Goal: Information Seeking & Learning: Understand process/instructions

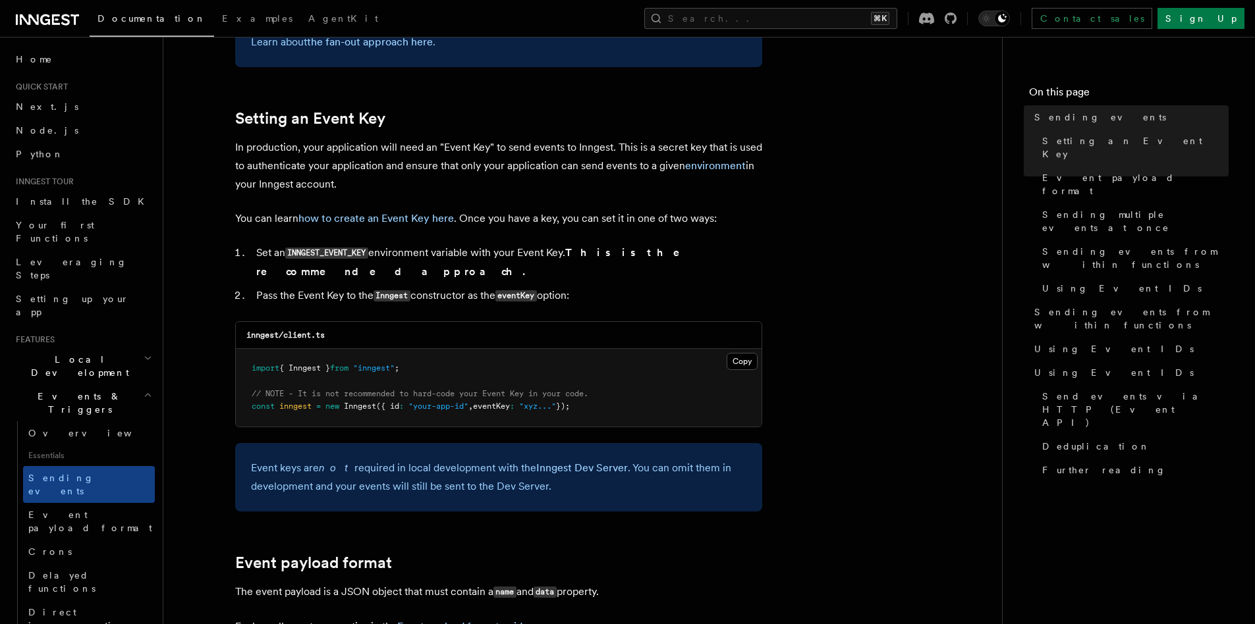
scroll to position [984, 0]
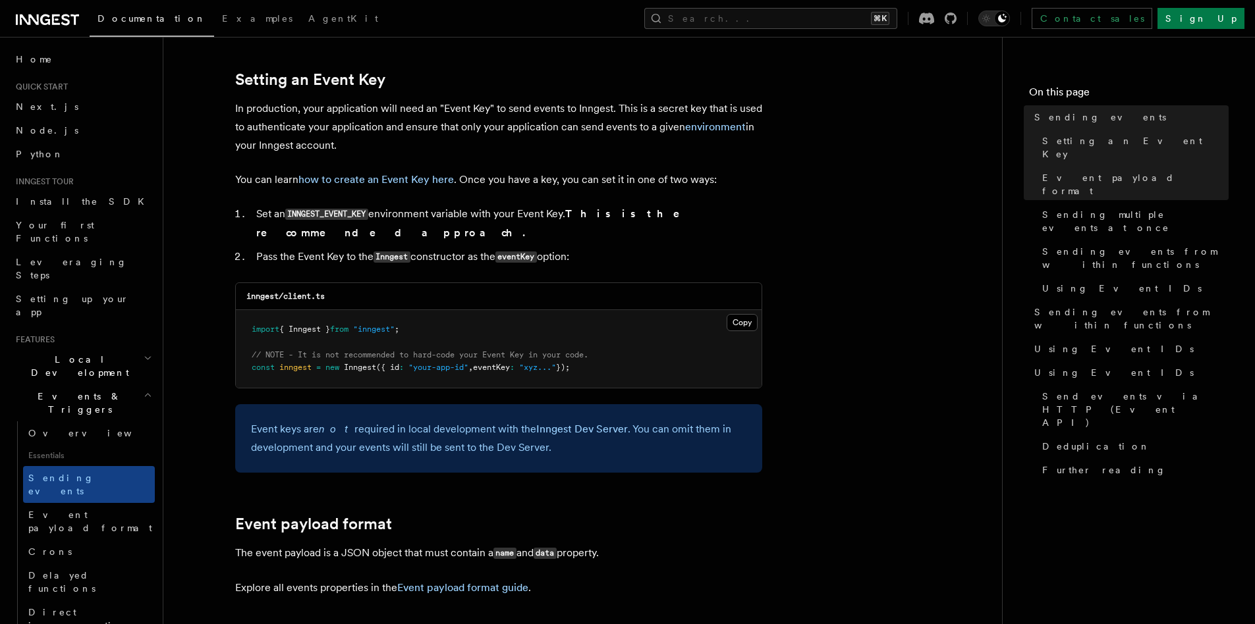
drag, startPoint x: 415, startPoint y: 216, endPoint x: 541, endPoint y: 213, distance: 125.8
click at [541, 213] on li "Set an INNGEST_EVENT_KEY environment variable with your Event Key. This is the …" at bounding box center [507, 224] width 510 height 38
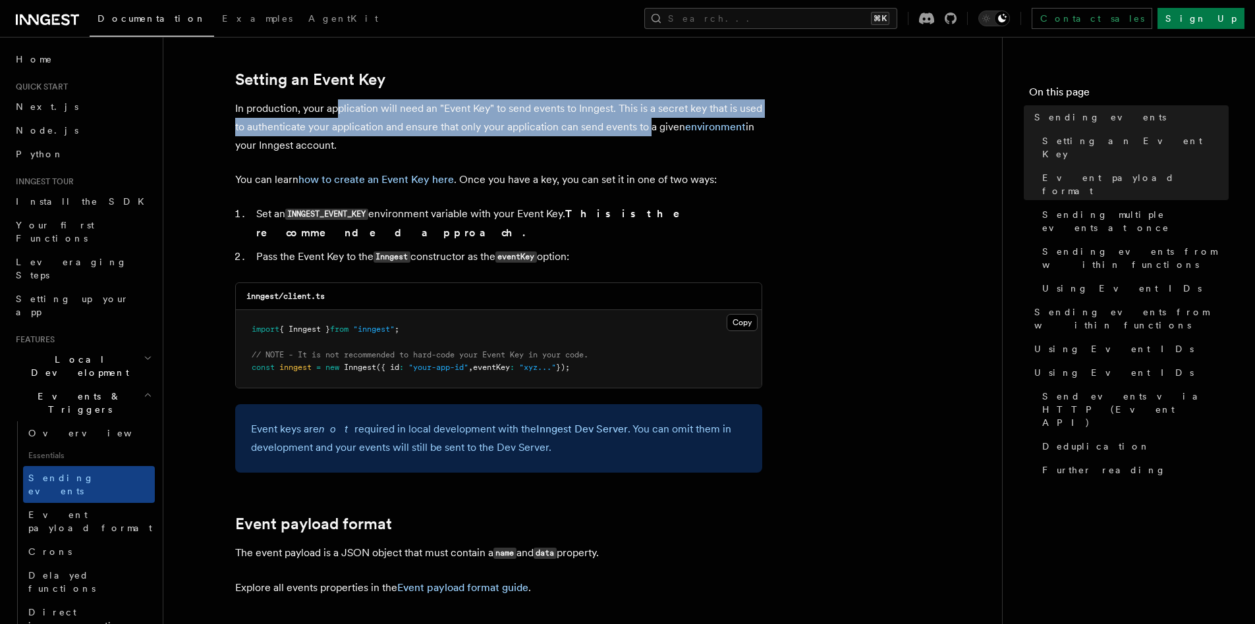
drag, startPoint x: 340, startPoint y: 113, endPoint x: 649, endPoint y: 129, distance: 309.4
click at [649, 129] on p "In production, your application will need an "Event Key" to send events to Inng…" at bounding box center [498, 126] width 527 height 55
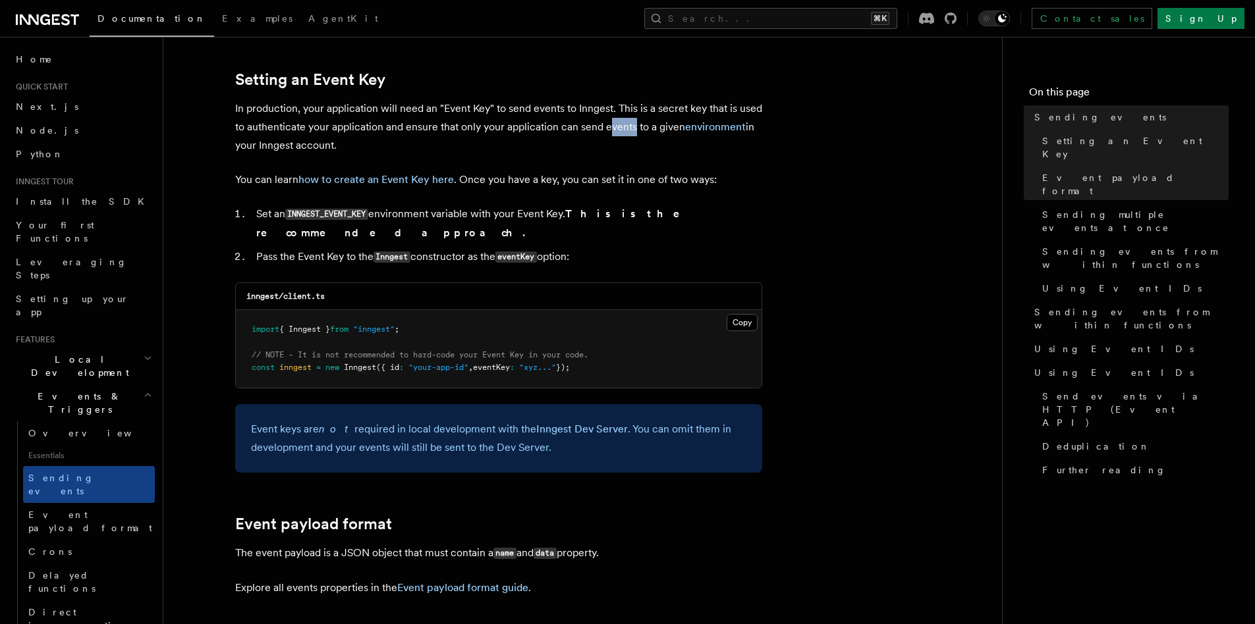
drag, startPoint x: 609, startPoint y: 128, endPoint x: 634, endPoint y: 128, distance: 24.4
click at [634, 128] on p "In production, your application will need an "Event Key" to send events to Inng…" at bounding box center [498, 126] width 527 height 55
click at [651, 127] on p "In production, your application will need an "Event Key" to send events to Inng…" at bounding box center [498, 126] width 527 height 55
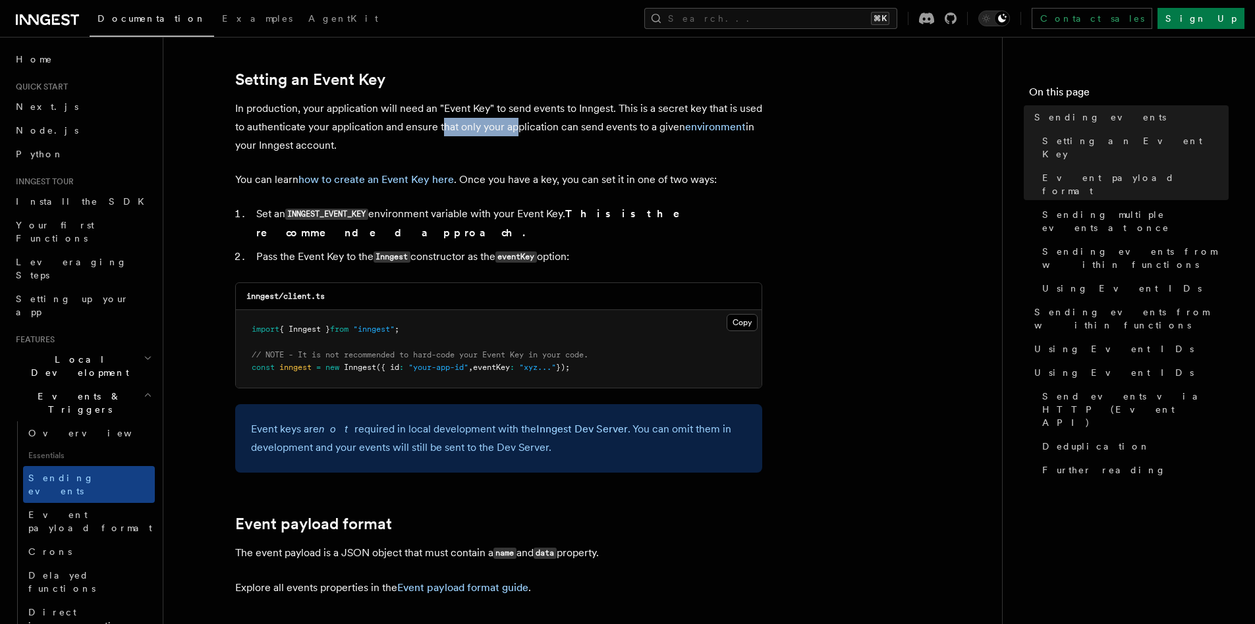
drag, startPoint x: 441, startPoint y: 128, endPoint x: 520, endPoint y: 126, distance: 78.4
click at [520, 126] on p "In production, your application will need an "Event Key" to send events to Inng…" at bounding box center [498, 126] width 527 height 55
drag, startPoint x: 266, startPoint y: 179, endPoint x: 277, endPoint y: 179, distance: 11.2
click at [277, 179] on p "You can learn how to create an Event Key here . Once you have a key, you can se…" at bounding box center [498, 180] width 527 height 18
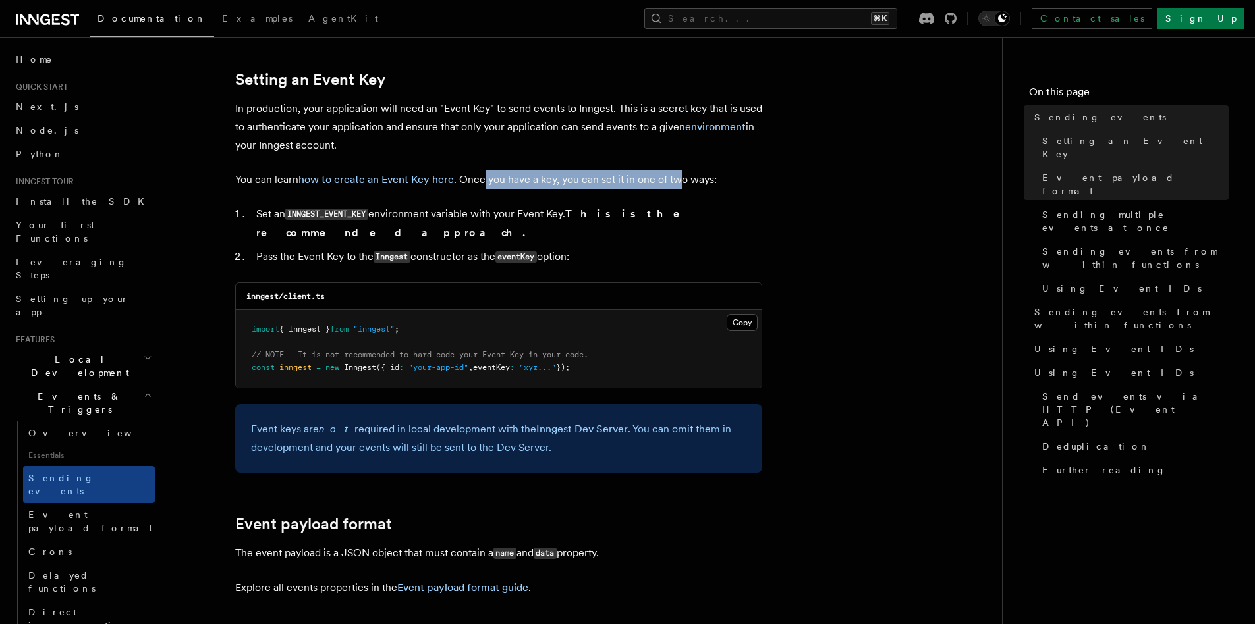
drag, startPoint x: 483, startPoint y: 182, endPoint x: 680, endPoint y: 181, distance: 196.3
click at [680, 181] on p "You can learn how to create an Event Key here . Once you have a key, you can se…" at bounding box center [498, 180] width 527 height 18
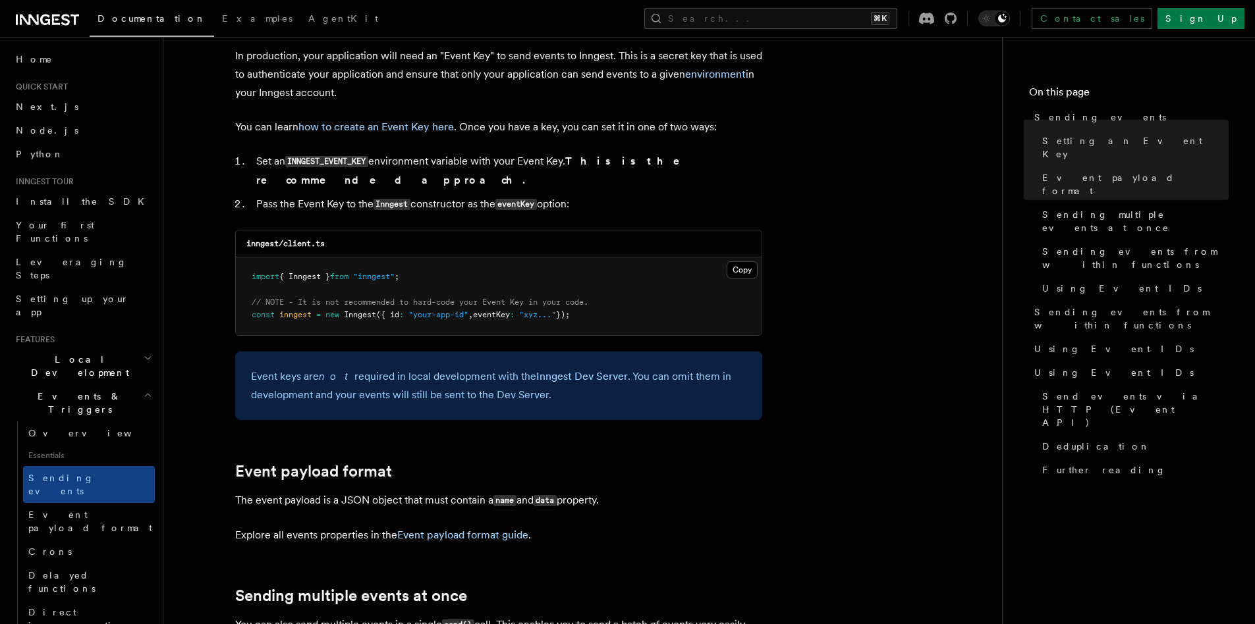
scroll to position [1172, 0]
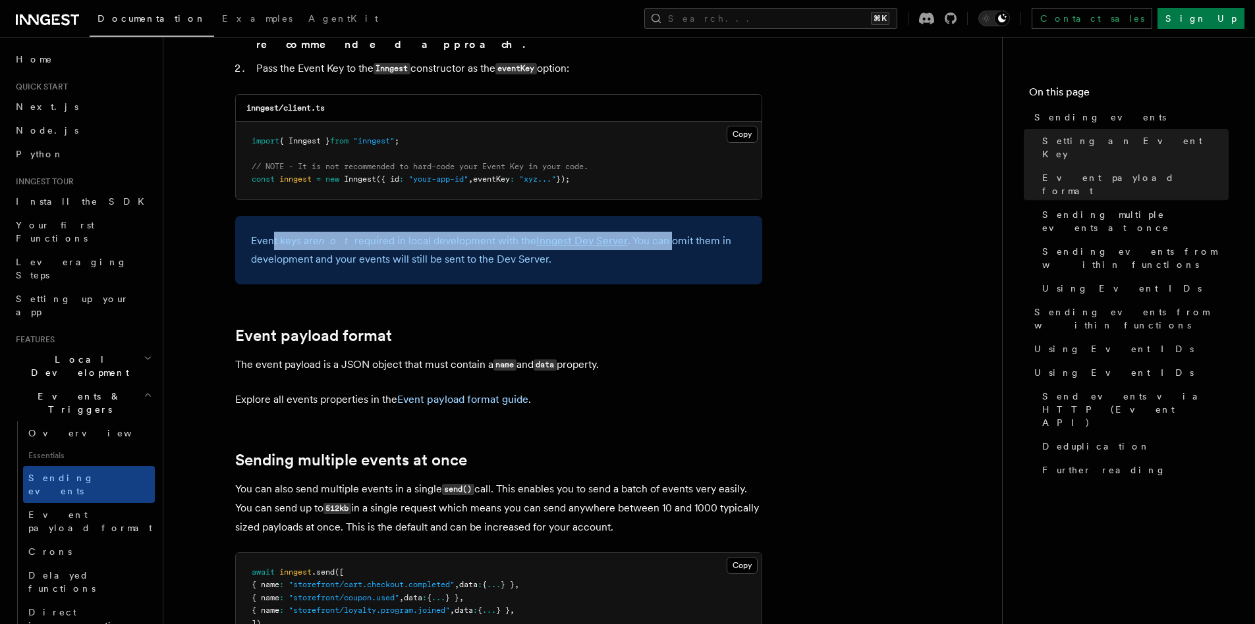
drag, startPoint x: 271, startPoint y: 229, endPoint x: 659, endPoint y: 227, distance: 388.0
click at [657, 232] on p "Event keys are not required in local development with the Inngest Dev Server . …" at bounding box center [498, 250] width 495 height 37
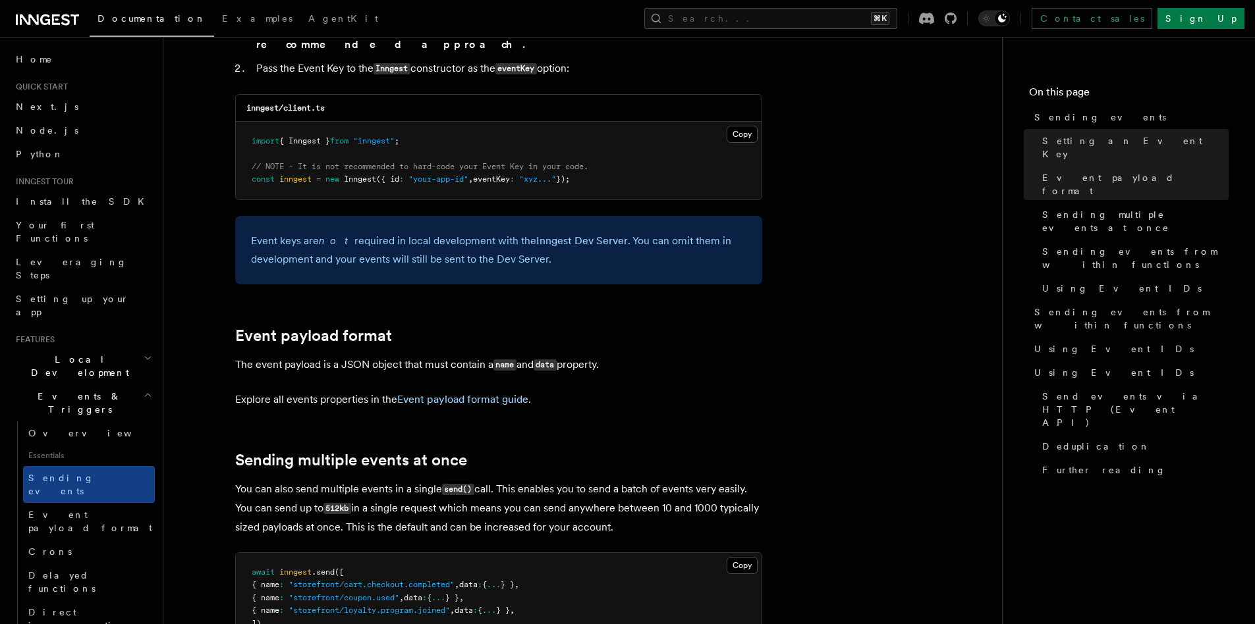
click at [666, 232] on p "Event keys are not required in local development with the Inngest Dev Server . …" at bounding box center [498, 250] width 495 height 37
drag, startPoint x: 292, startPoint y: 237, endPoint x: 506, endPoint y: 240, distance: 213.4
click at [506, 240] on p "Event keys are not required in local development with the Inngest Dev Server . …" at bounding box center [498, 250] width 495 height 37
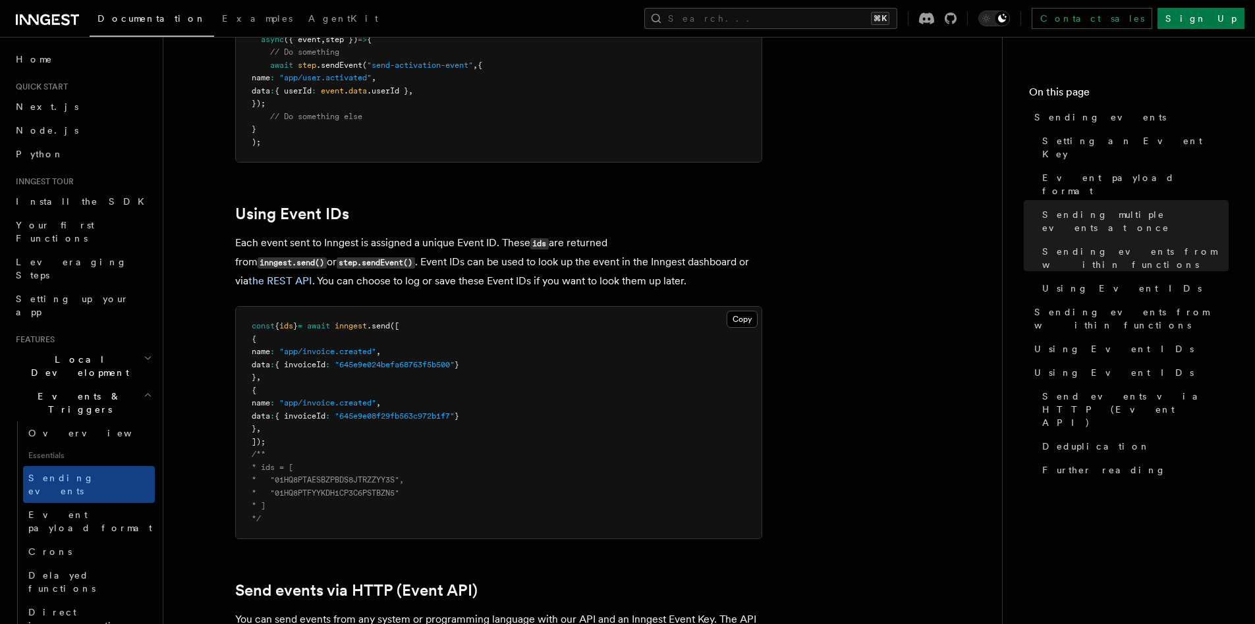
scroll to position [2291, 0]
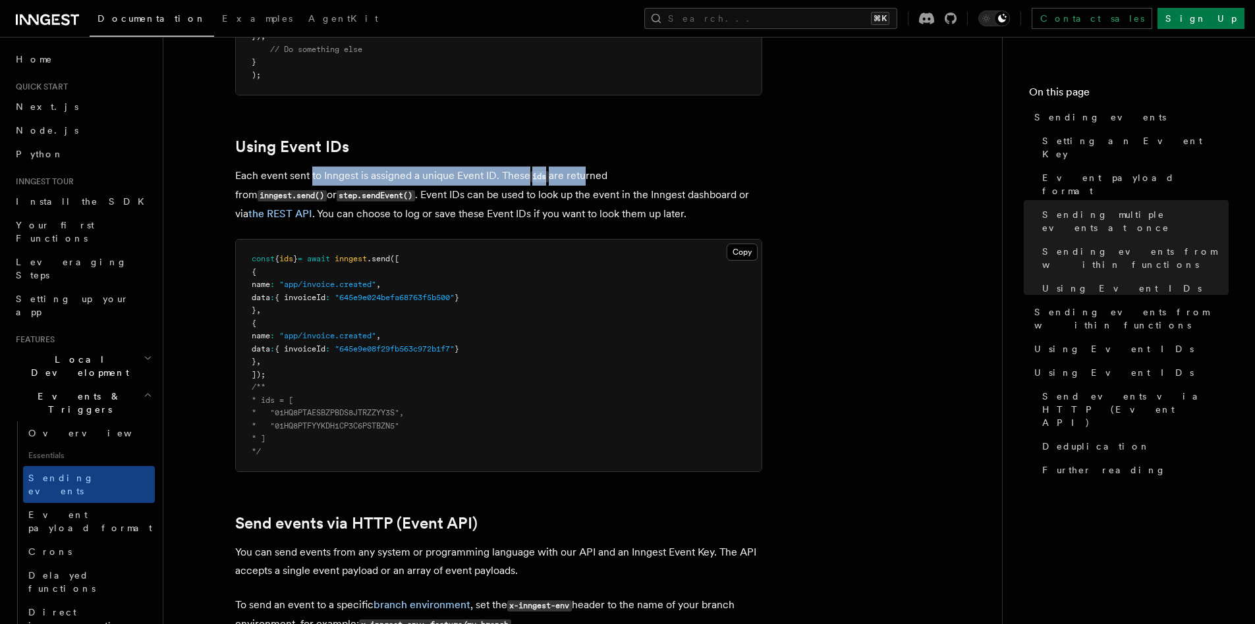
drag, startPoint x: 312, startPoint y: 157, endPoint x: 584, endPoint y: 161, distance: 271.4
click at [584, 167] on p "Each event sent to Inngest is assigned a unique Event ID. These ids are returne…" at bounding box center [498, 195] width 527 height 57
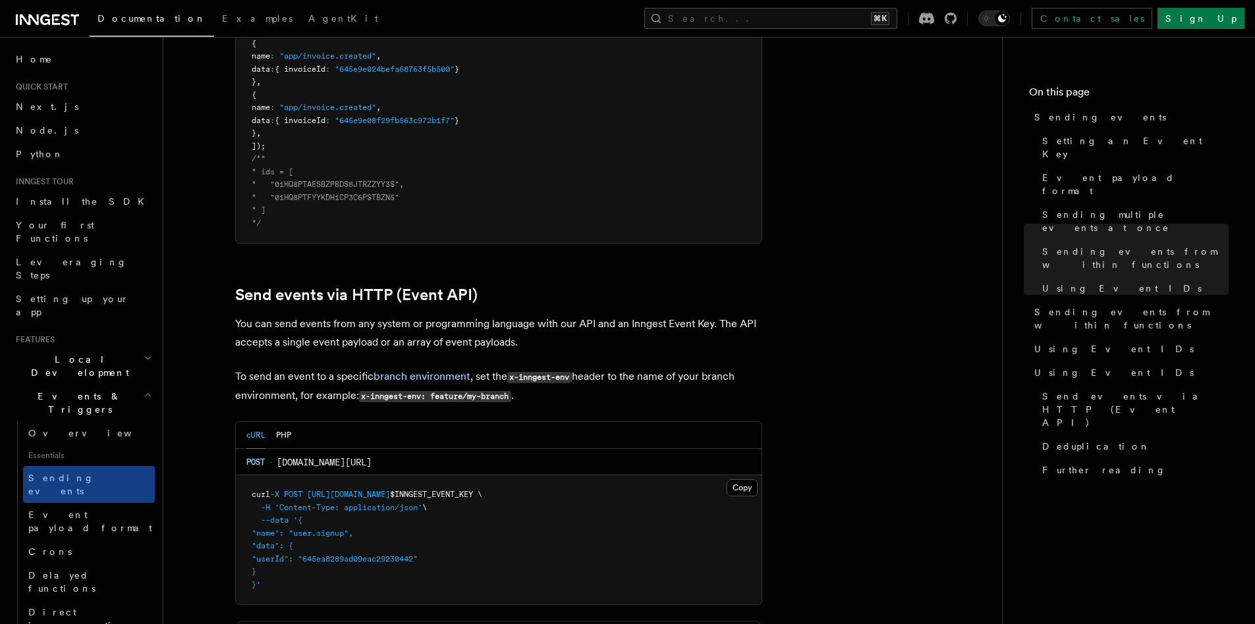
scroll to position [2556, 0]
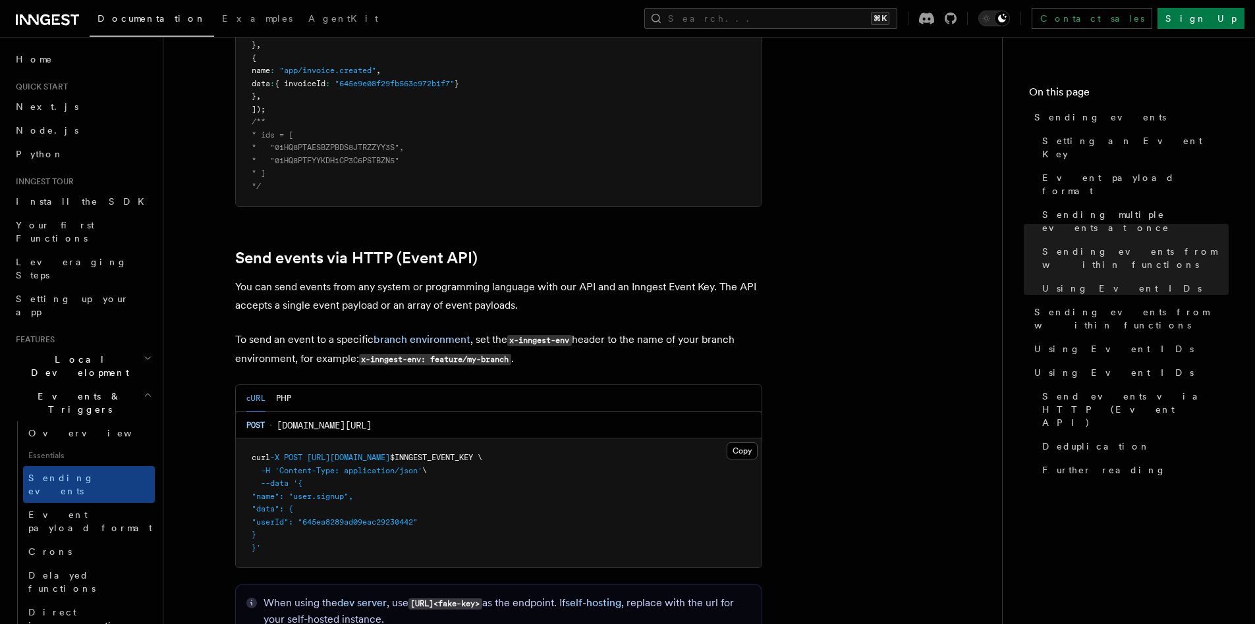
click at [308, 278] on p "You can send events from any system or programming language with our API and an…" at bounding box center [498, 296] width 527 height 37
drag, startPoint x: 269, startPoint y: 269, endPoint x: 601, endPoint y: 264, distance: 331.4
click at [601, 278] on p "You can send events from any system or programming language with our API and an…" at bounding box center [498, 296] width 527 height 37
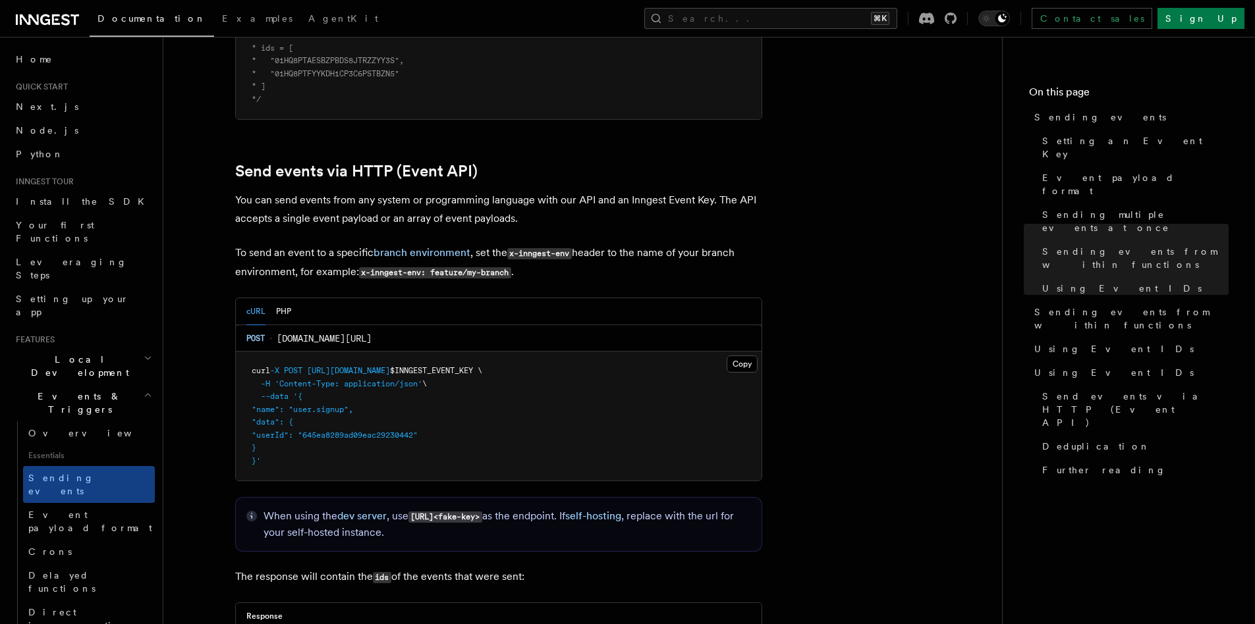
scroll to position [2660, 0]
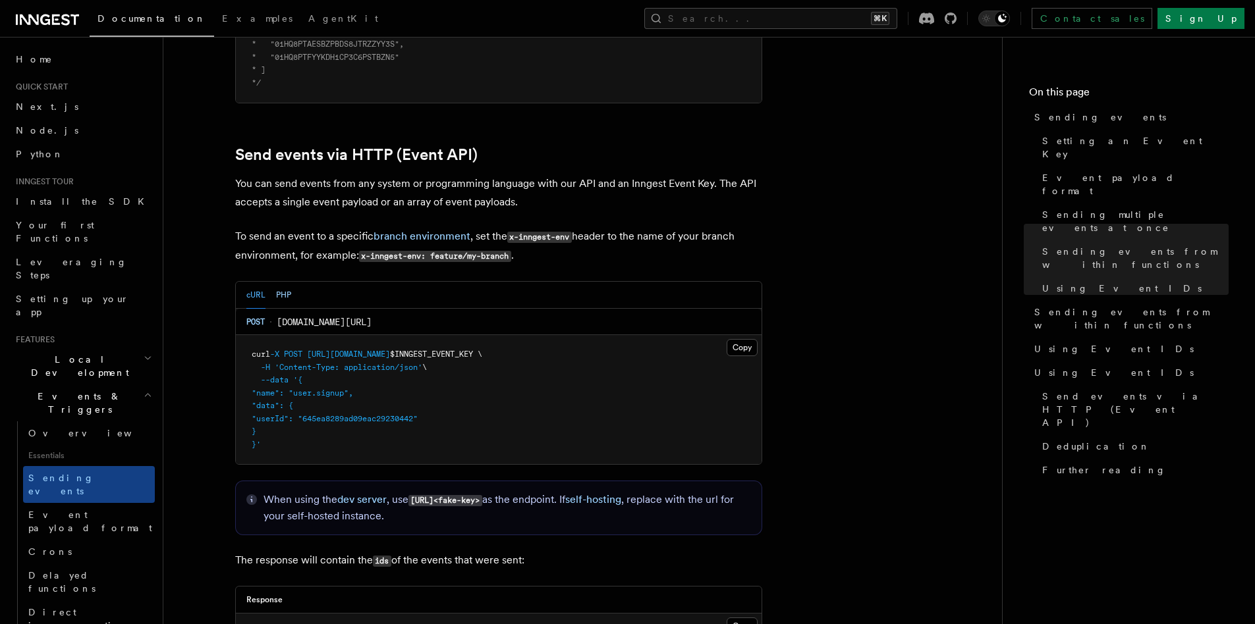
click at [282, 284] on button "PHP" at bounding box center [283, 295] width 15 height 27
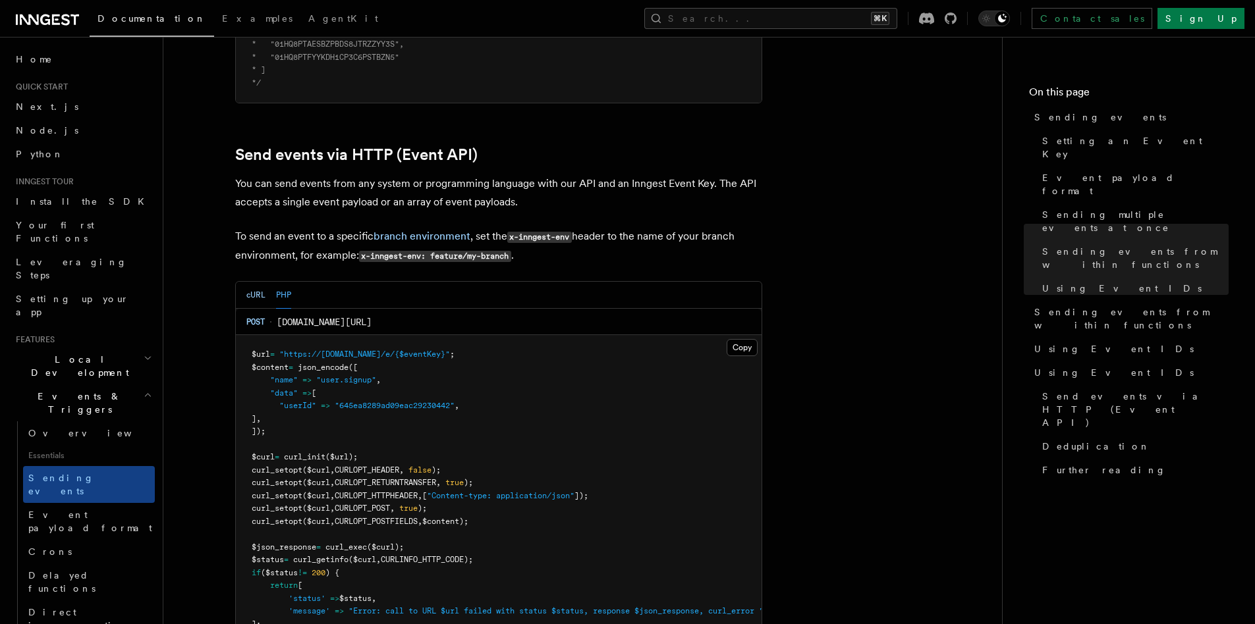
click at [255, 282] on button "cURL" at bounding box center [255, 295] width 19 height 27
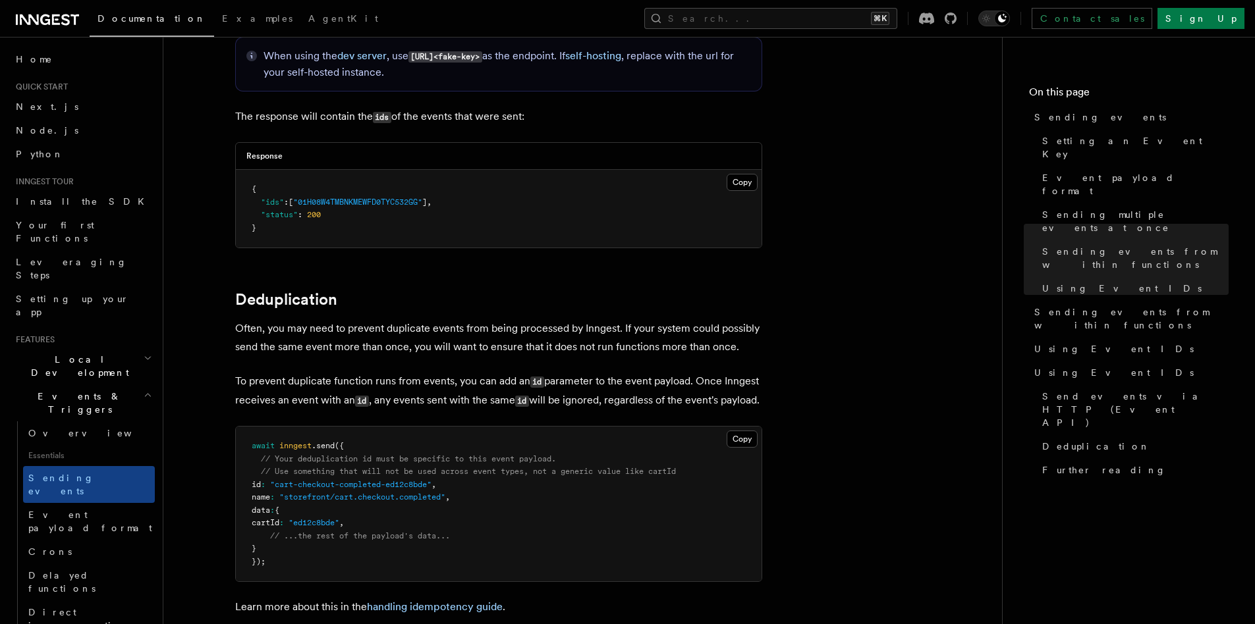
scroll to position [3172, 0]
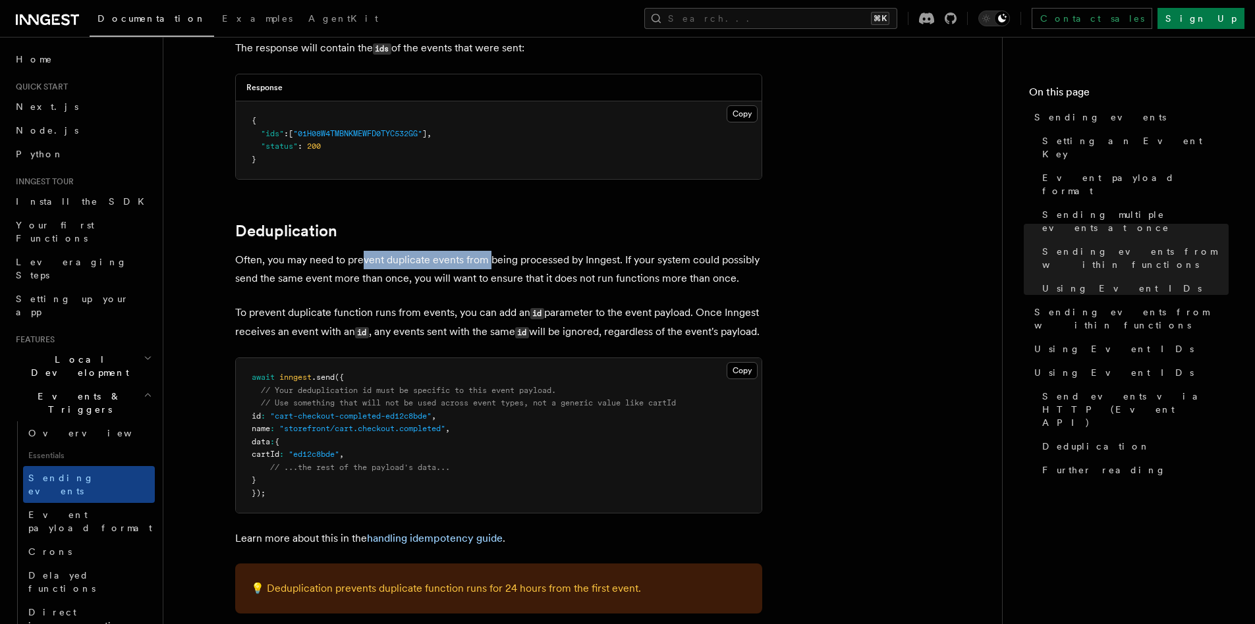
drag, startPoint x: 364, startPoint y: 244, endPoint x: 492, endPoint y: 240, distance: 127.8
click at [492, 251] on p "Often, you may need to prevent duplicate events from being processed by Inngest…" at bounding box center [498, 269] width 527 height 37
click at [522, 251] on p "Often, you may need to prevent duplicate events from being processed by Inngest…" at bounding box center [498, 269] width 527 height 37
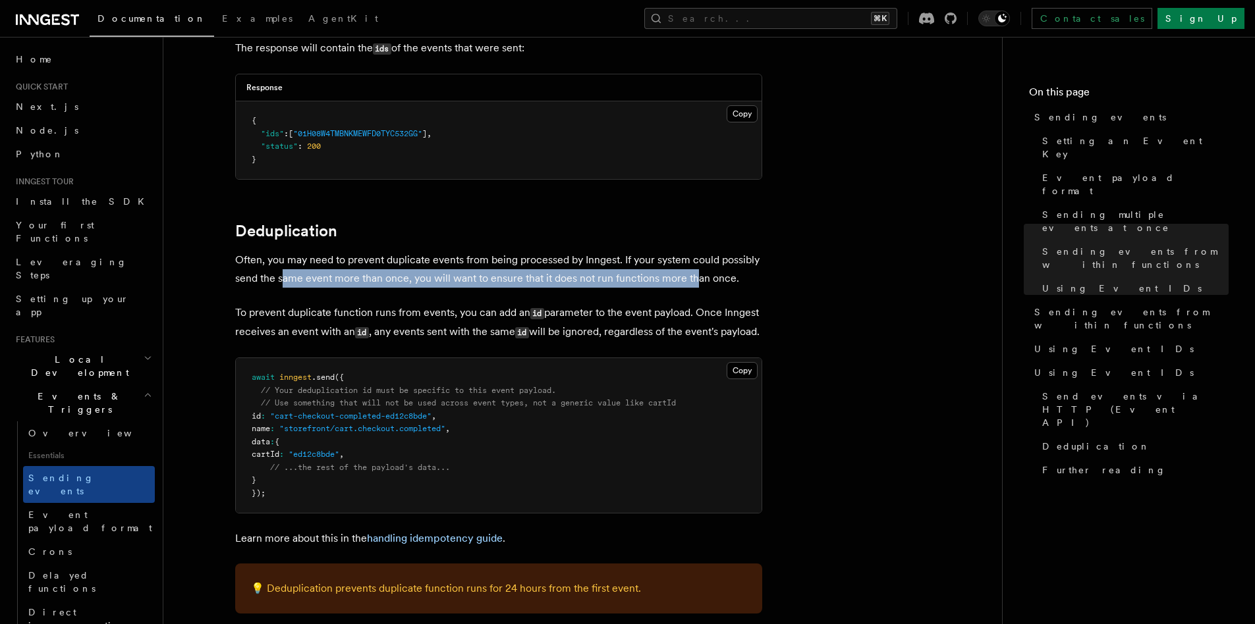
drag, startPoint x: 283, startPoint y: 261, endPoint x: 696, endPoint y: 259, distance: 413.0
click at [696, 259] on p "Often, you may need to prevent duplicate events from being processed by Inngest…" at bounding box center [498, 269] width 527 height 37
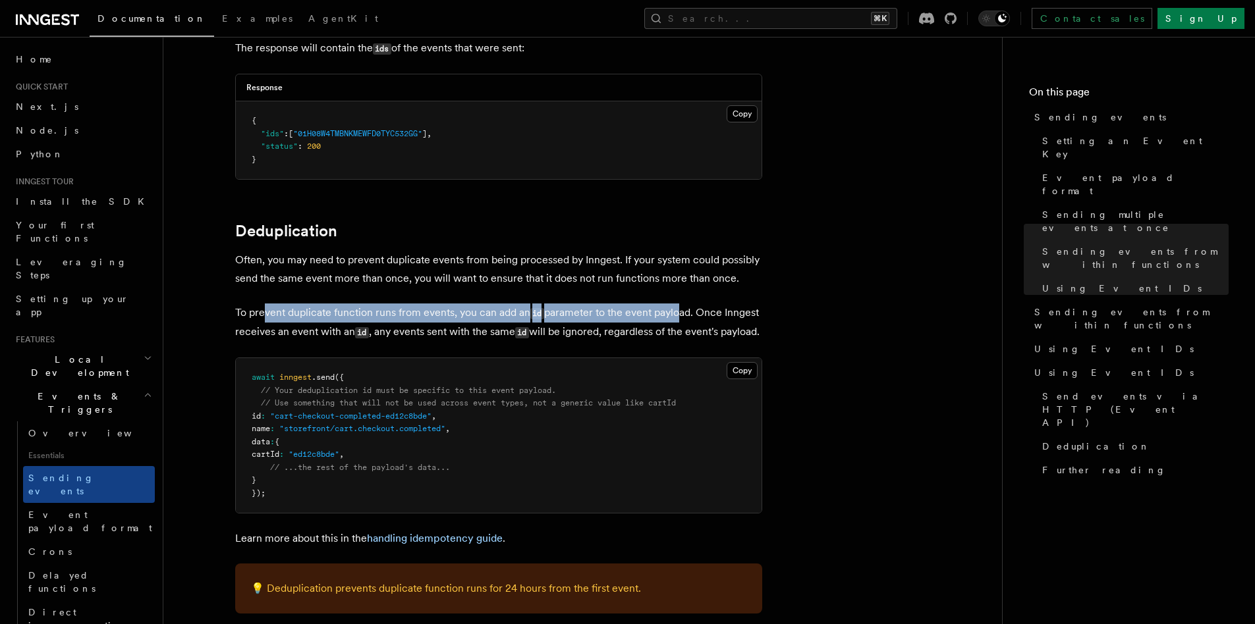
drag, startPoint x: 265, startPoint y: 290, endPoint x: 675, endPoint y: 289, distance: 409.7
click at [675, 304] on p "To prevent duplicate function runs from events, you can add an id parameter to …" at bounding box center [498, 323] width 527 height 38
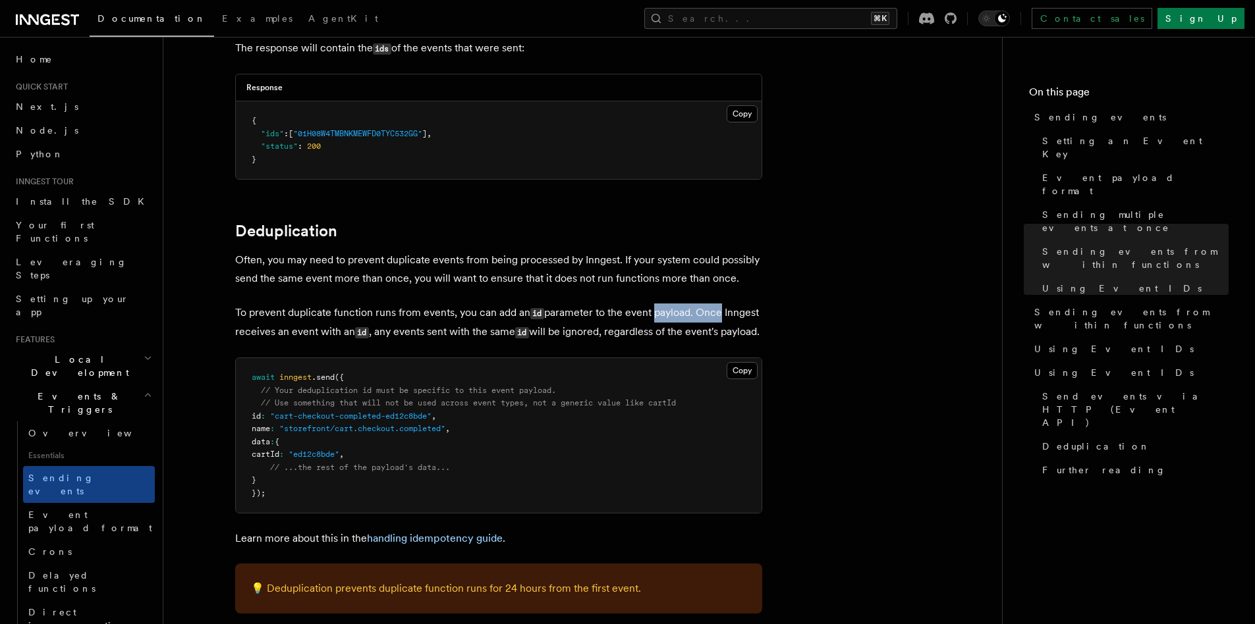
drag, startPoint x: 653, startPoint y: 290, endPoint x: 721, endPoint y: 290, distance: 67.2
click at [721, 304] on p "To prevent duplicate function runs from events, you can add an id parameter to …" at bounding box center [498, 323] width 527 height 38
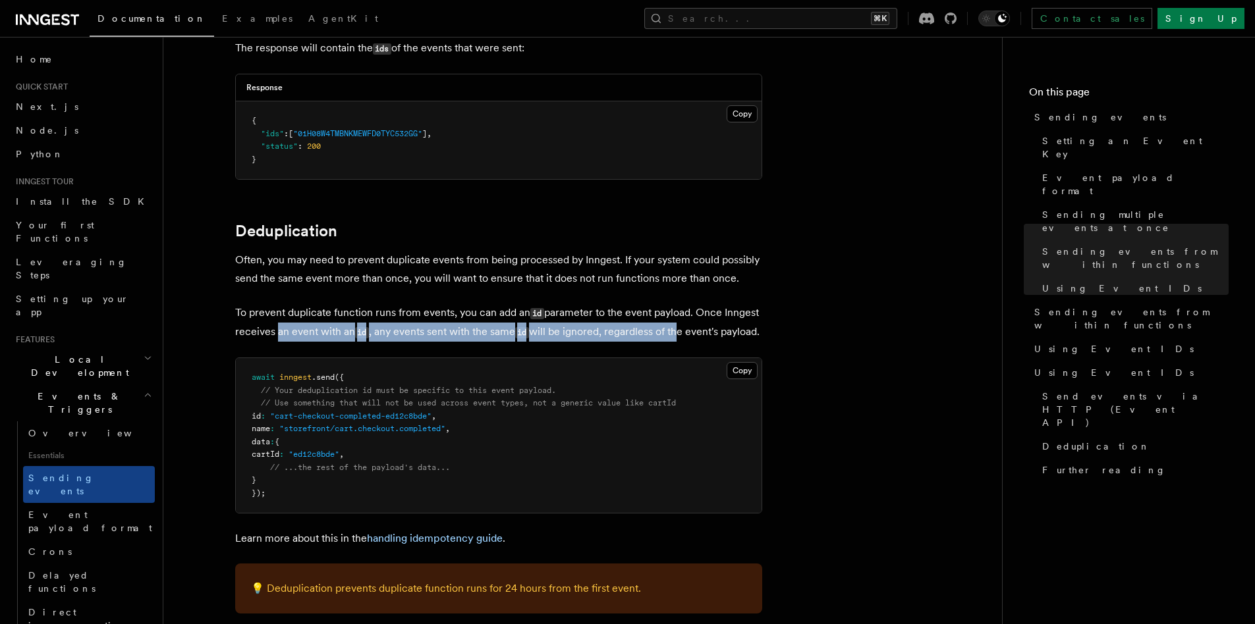
drag, startPoint x: 273, startPoint y: 314, endPoint x: 673, endPoint y: 312, distance: 399.8
click at [673, 312] on p "To prevent duplicate function runs from events, you can add an id parameter to …" at bounding box center [498, 323] width 527 height 38
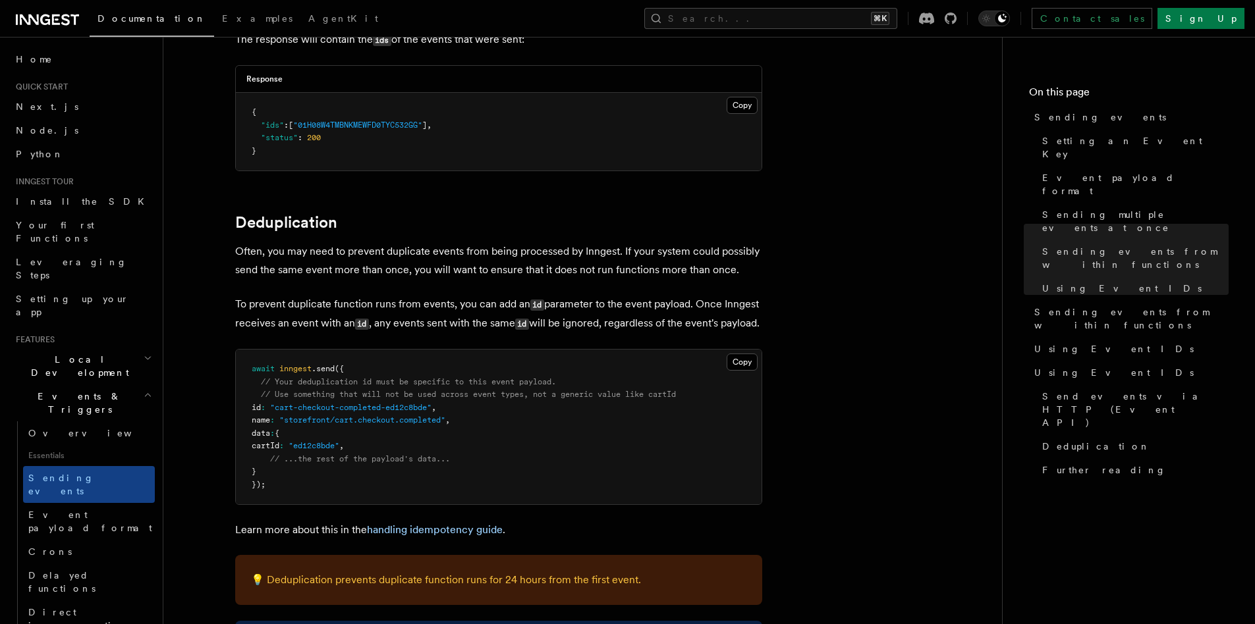
scroll to position [3471, 0]
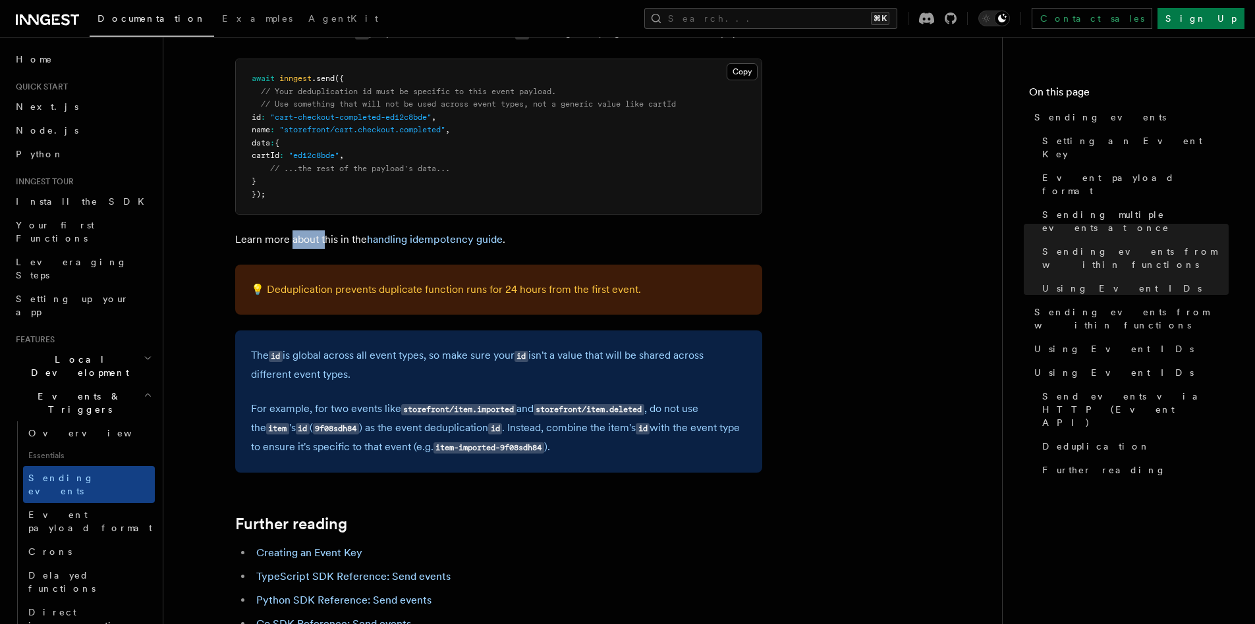
drag, startPoint x: 292, startPoint y: 246, endPoint x: 323, endPoint y: 246, distance: 31.0
click at [323, 246] on p "Learn more about this in the handling idempotency guide ." at bounding box center [498, 240] width 527 height 18
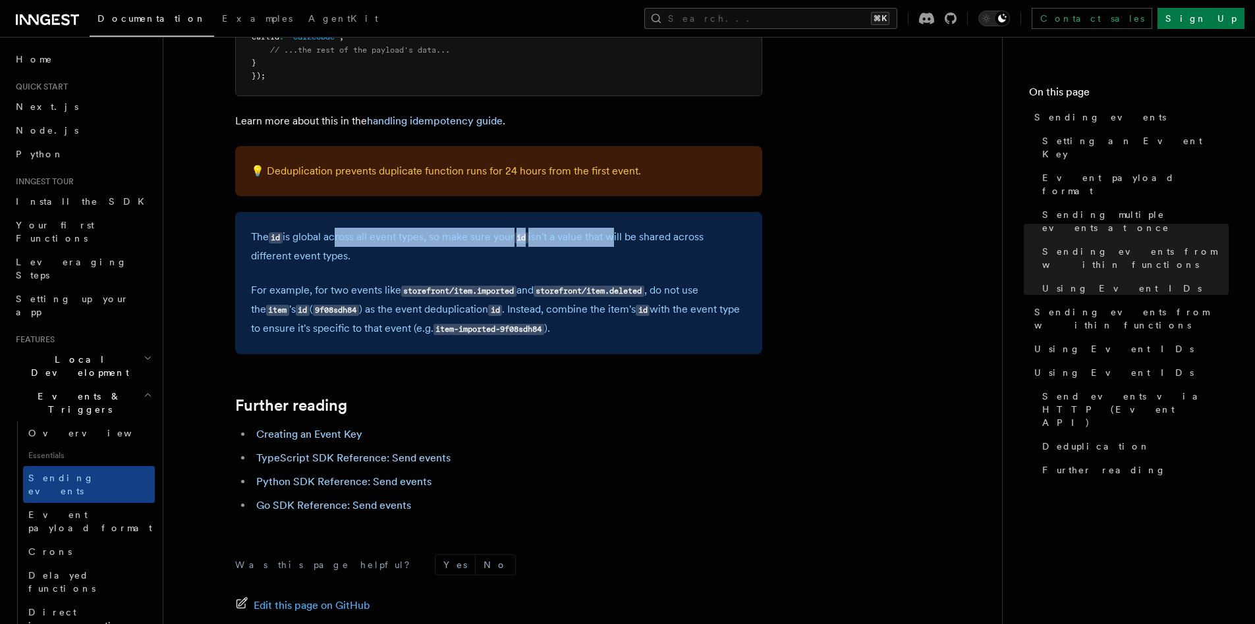
drag, startPoint x: 333, startPoint y: 237, endPoint x: 619, endPoint y: 232, distance: 285.9
click at [619, 232] on p "The id is global across all event types, so make sure your id isn't a value tha…" at bounding box center [498, 247] width 495 height 38
click at [306, 262] on p "The id is global across all event types, so make sure your id isn't a value tha…" at bounding box center [498, 247] width 495 height 38
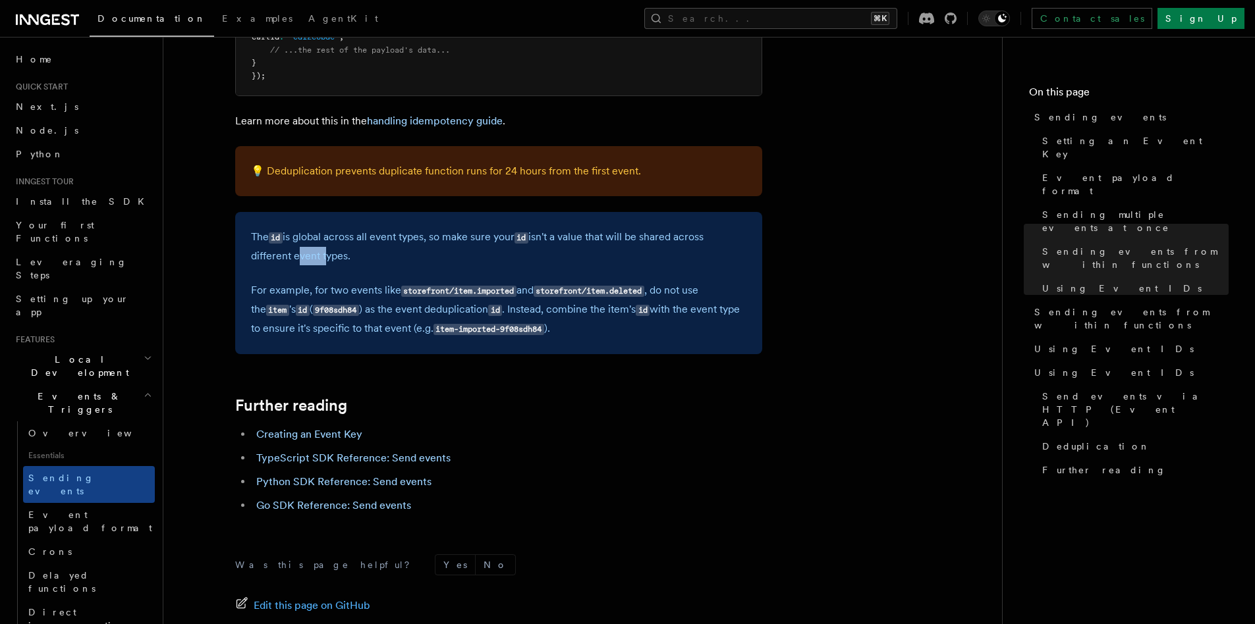
drag, startPoint x: 292, startPoint y: 261, endPoint x: 321, endPoint y: 262, distance: 29.0
click at [321, 262] on p "The id is global across all event types, so make sure your id isn't a value tha…" at bounding box center [498, 247] width 495 height 38
drag, startPoint x: 387, startPoint y: 240, endPoint x: 611, endPoint y: 233, distance: 224.1
click at [611, 233] on p "The id is global across all event types, so make sure your id isn't a value tha…" at bounding box center [498, 247] width 495 height 38
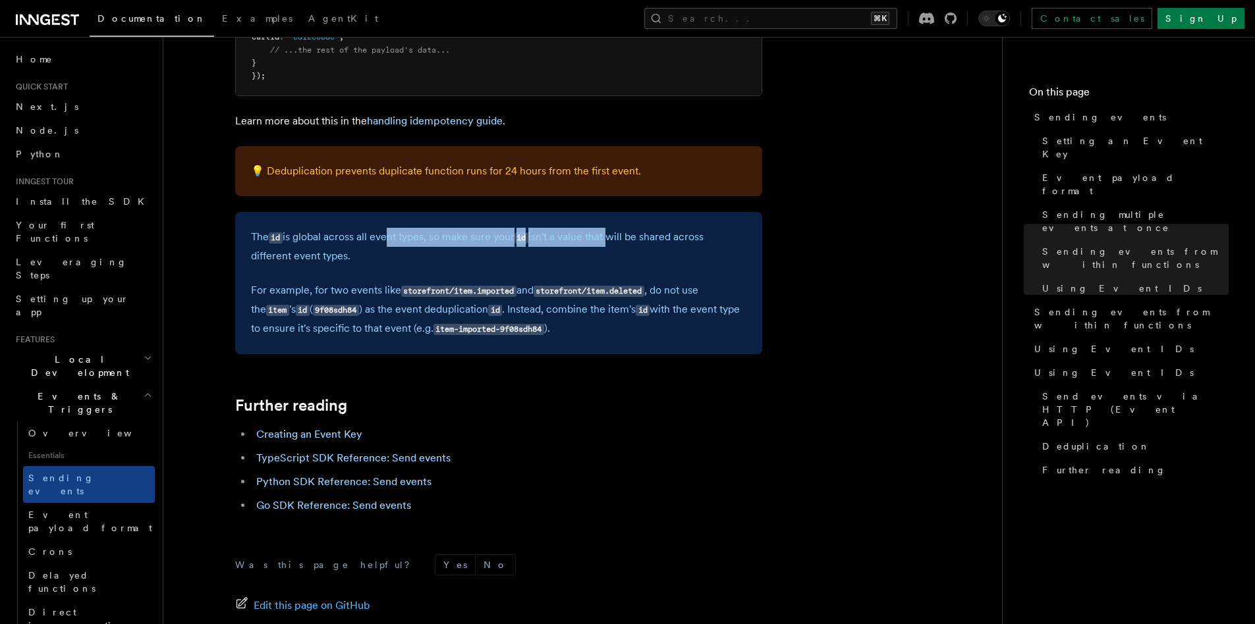
click at [611, 233] on p "The id is global across all event types, so make sure your id isn't a value tha…" at bounding box center [498, 247] width 495 height 38
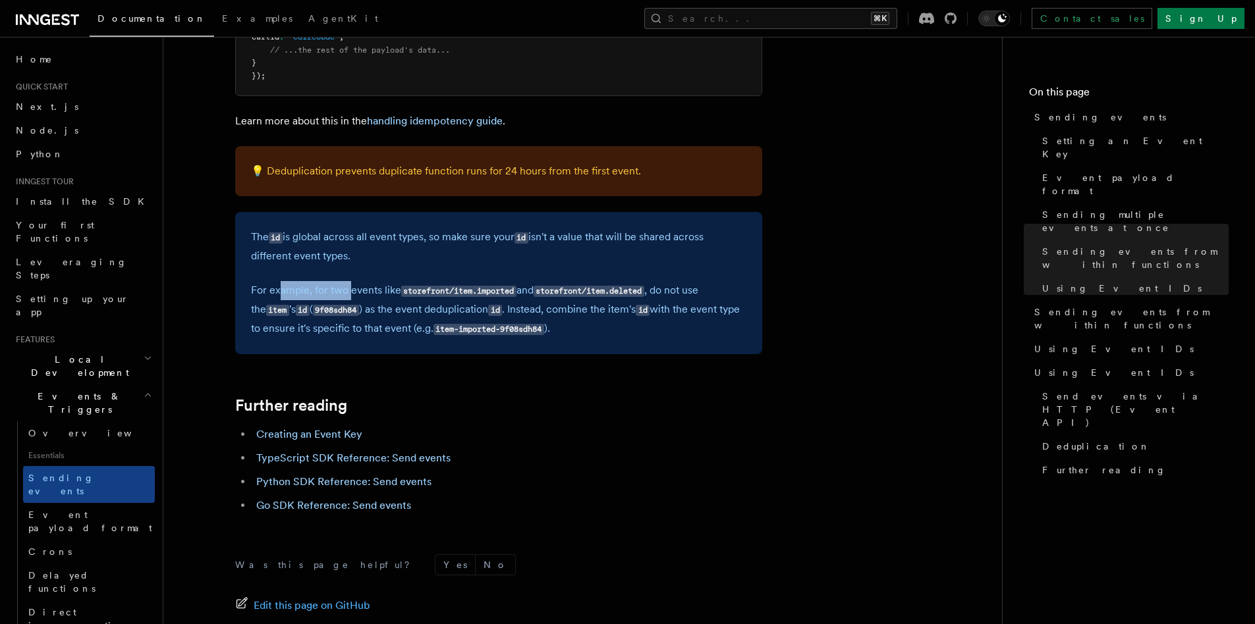
drag, startPoint x: 277, startPoint y: 292, endPoint x: 350, endPoint y: 289, distance: 72.6
click at [350, 289] on p "For example, for two events like storefront/item.imported and storefront/item.d…" at bounding box center [498, 309] width 495 height 57
drag, startPoint x: 373, startPoint y: 312, endPoint x: 451, endPoint y: 312, distance: 77.7
click at [451, 312] on p "For example, for two events like storefront/item.imported and storefront/item.d…" at bounding box center [498, 309] width 495 height 57
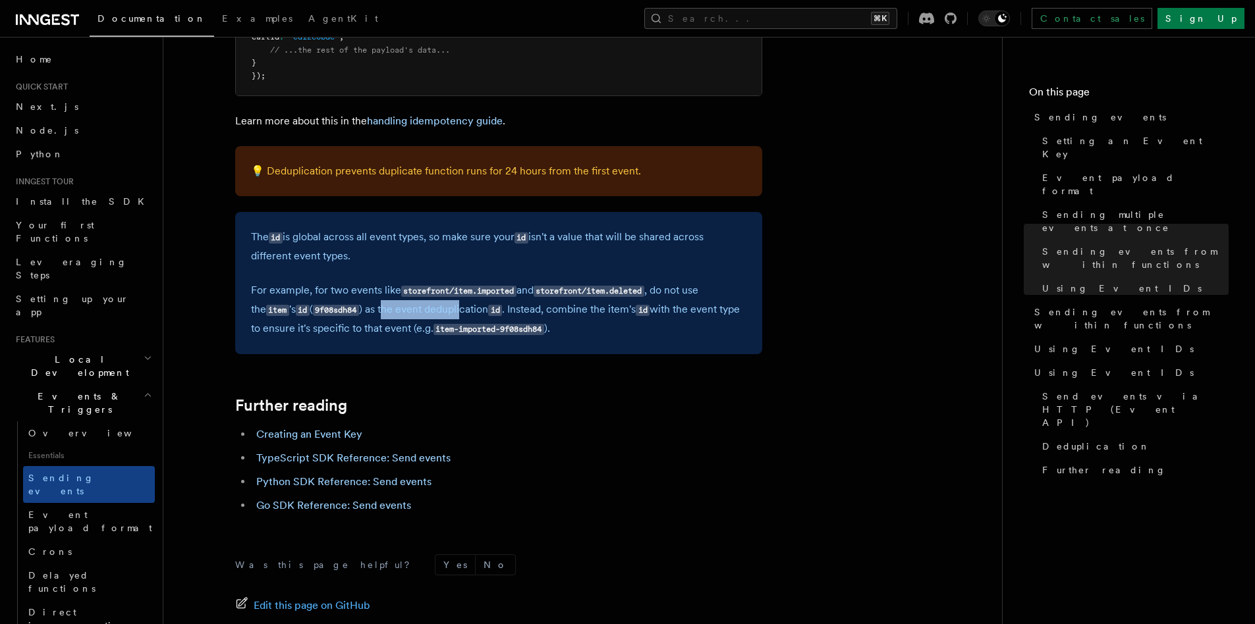
click at [451, 312] on p "For example, for two events like storefront/item.imported and storefront/item.d…" at bounding box center [498, 309] width 495 height 57
drag, startPoint x: 407, startPoint y: 313, endPoint x: 457, endPoint y: 312, distance: 50.1
click at [457, 312] on p "For example, for two events like storefront/item.imported and storefront/item.d…" at bounding box center [498, 309] width 495 height 57
drag, startPoint x: 340, startPoint y: 329, endPoint x: 373, endPoint y: 328, distance: 33.6
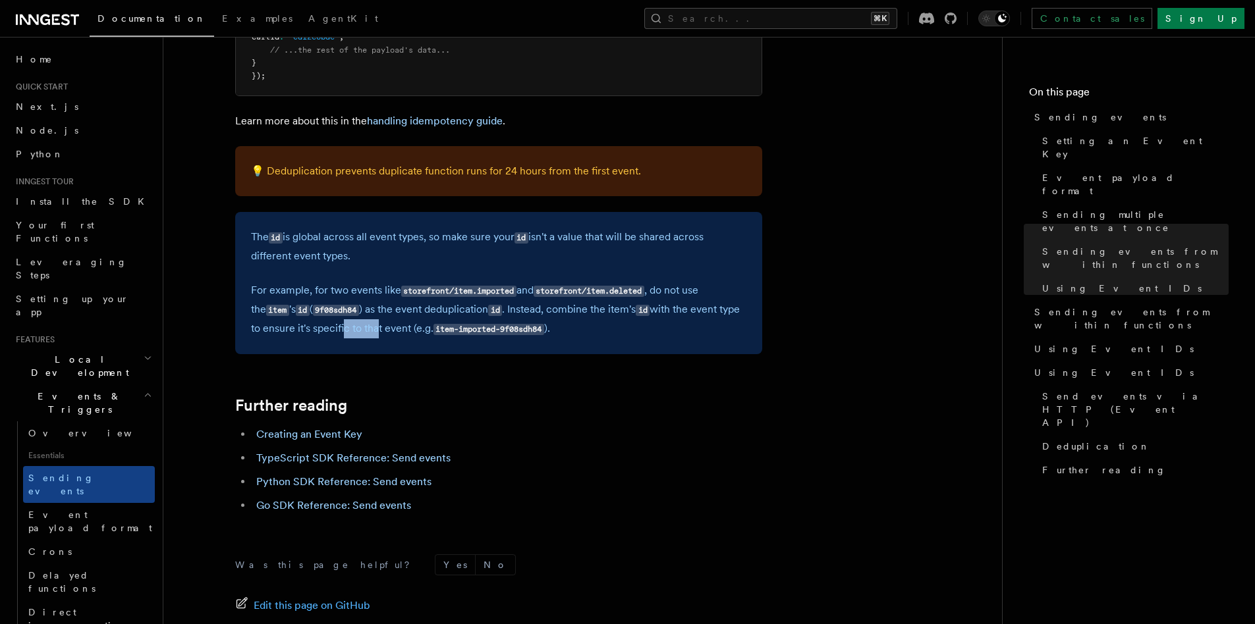
click at [373, 328] on p "For example, for two events like storefront/item.imported and storefront/item.d…" at bounding box center [498, 309] width 495 height 57
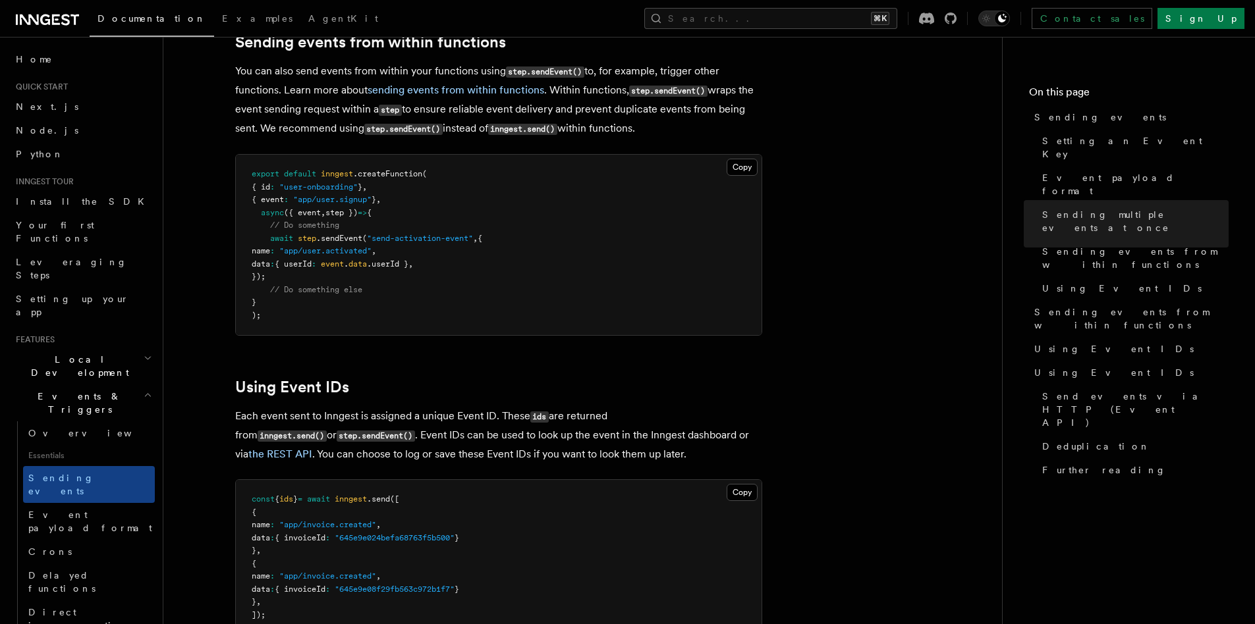
scroll to position [1825, 0]
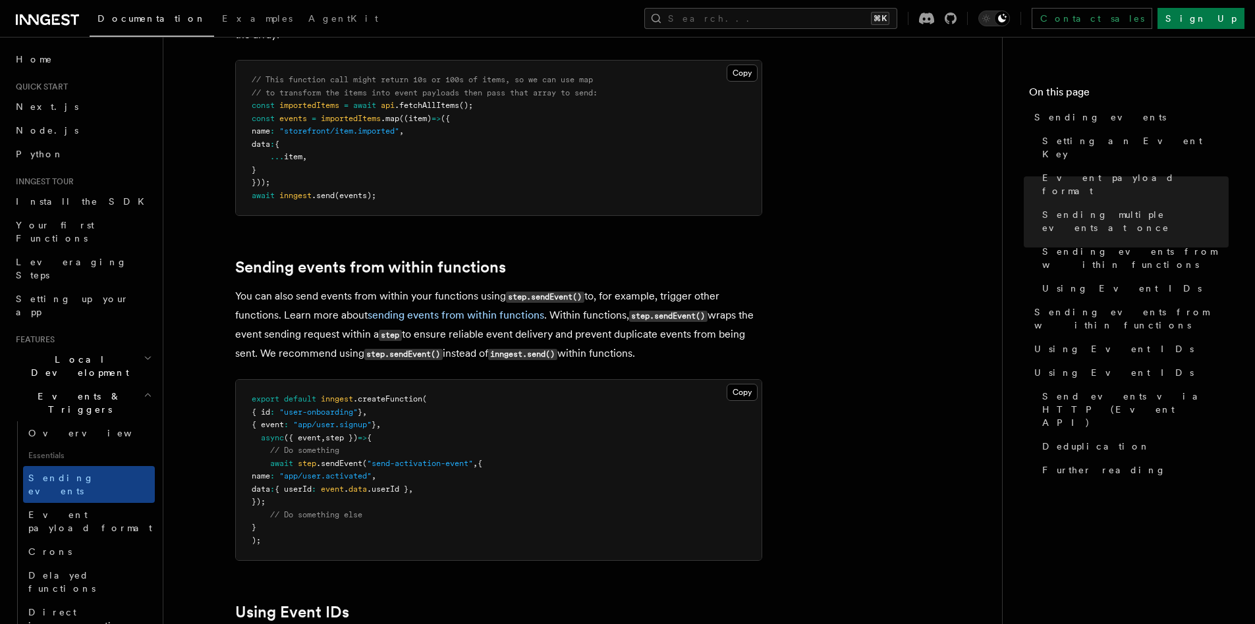
click at [954, 134] on article "Features Events & Triggers Sending events To start, make sure you have installe…" at bounding box center [582, 386] width 796 height 4306
